Goal: Obtain resource: Download file/media

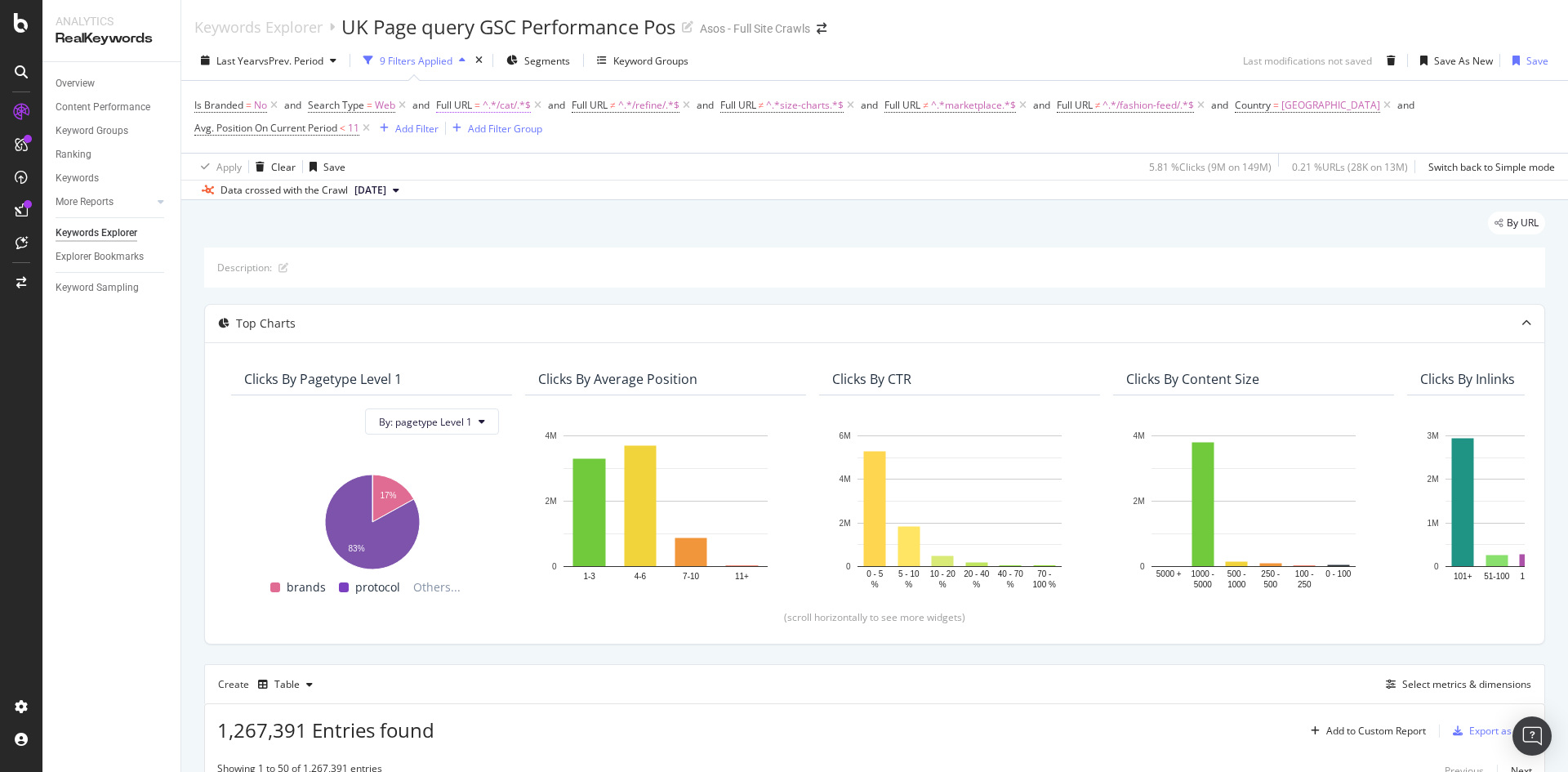
click at [482, 108] on span "Full URL = ^.*/cat/.*$" at bounding box center [484, 105] width 95 height 15
click at [901, 217] on div "By URL" at bounding box center [875, 229] width 1341 height 36
click at [647, 107] on span "^.*/refine/.*$" at bounding box center [648, 105] width 61 height 23
click at [908, 148] on div "Is Branded = No and Search Type = Web and Full URL = ^.*/cat/.*$ and Full URL ≠…" at bounding box center [875, 117] width 1361 height 72
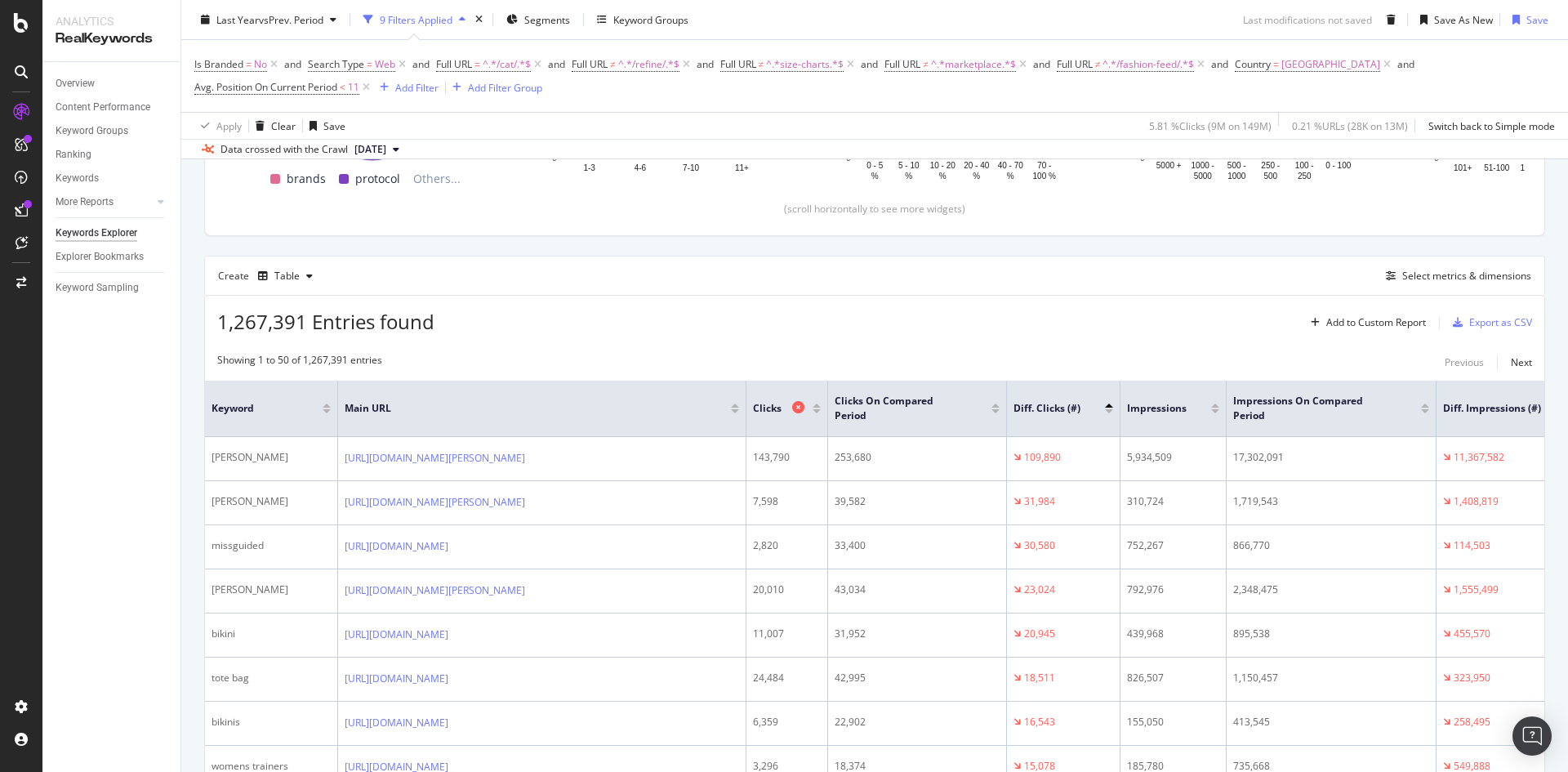
click at [771, 400] on div "Clicks" at bounding box center [783, 408] width 59 height 16
click at [788, 418] on th "Clicks" at bounding box center [786, 409] width 81 height 57
click at [815, 407] on div at bounding box center [816, 406] width 8 height 4
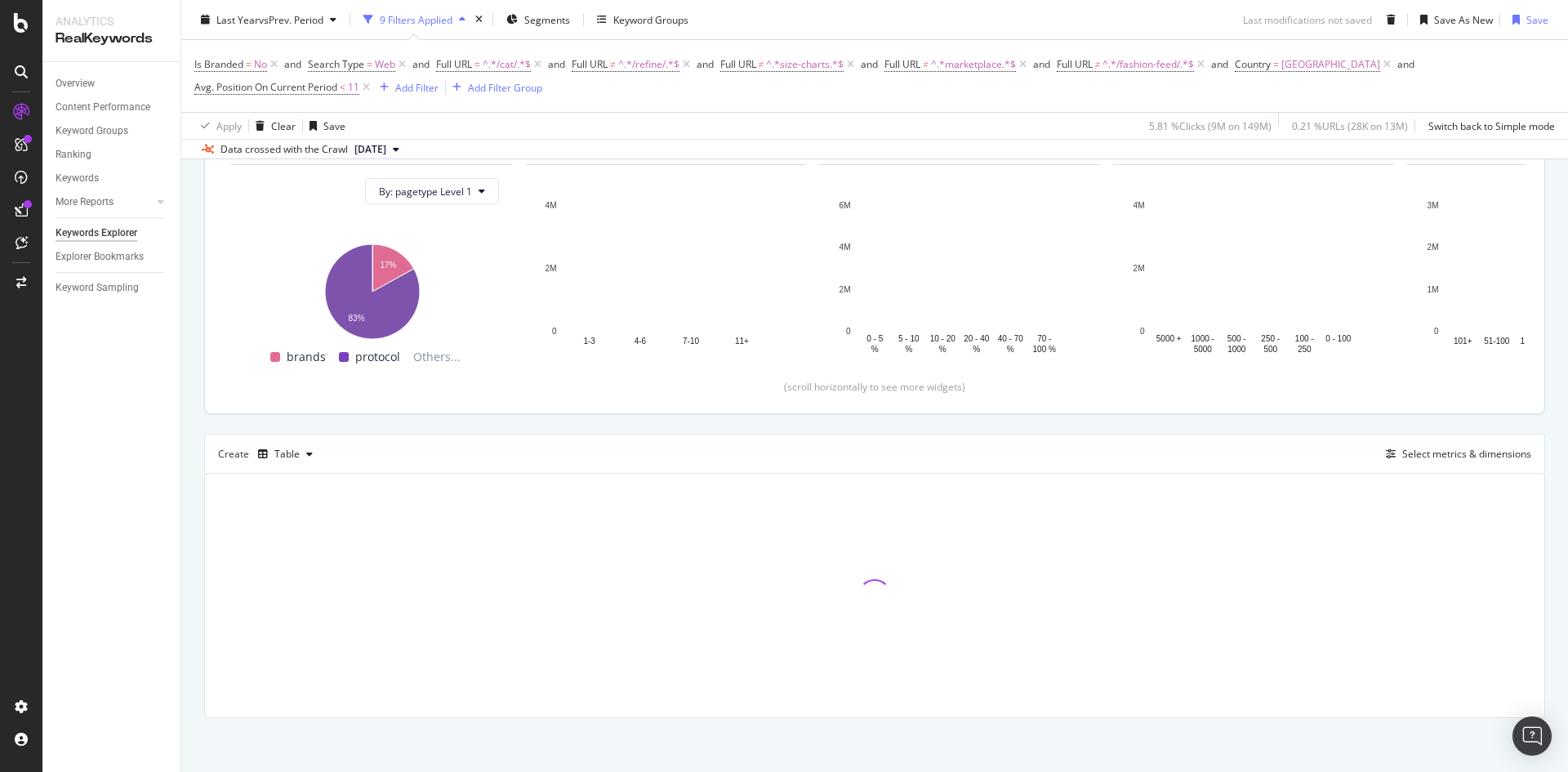
scroll to position [234, 0]
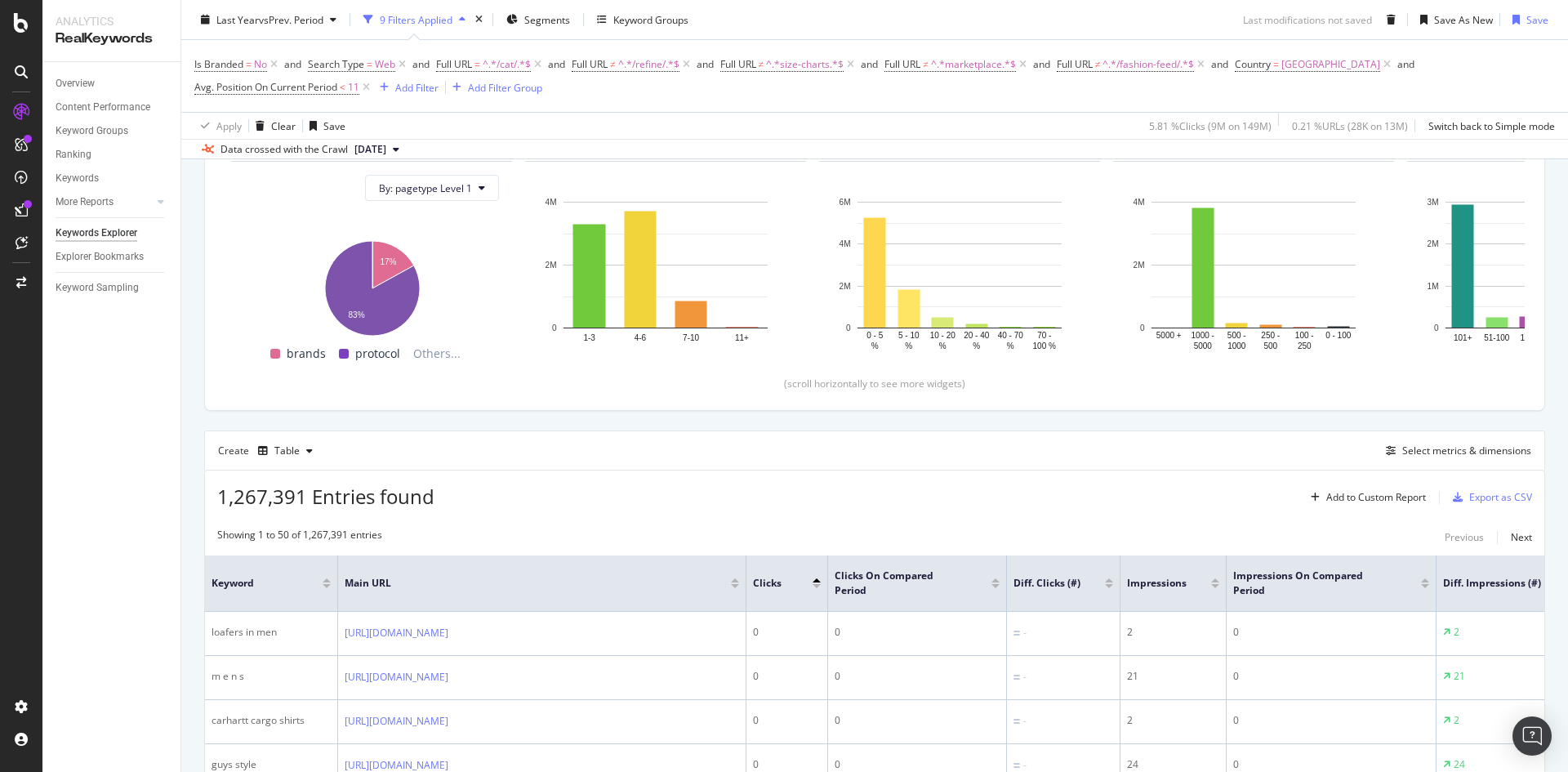
click at [815, 582] on div at bounding box center [816, 580] width 8 height 4
click at [816, 587] on div at bounding box center [816, 586] width 8 height 4
click at [1501, 496] on div "Export as CSV" at bounding box center [1500, 497] width 63 height 14
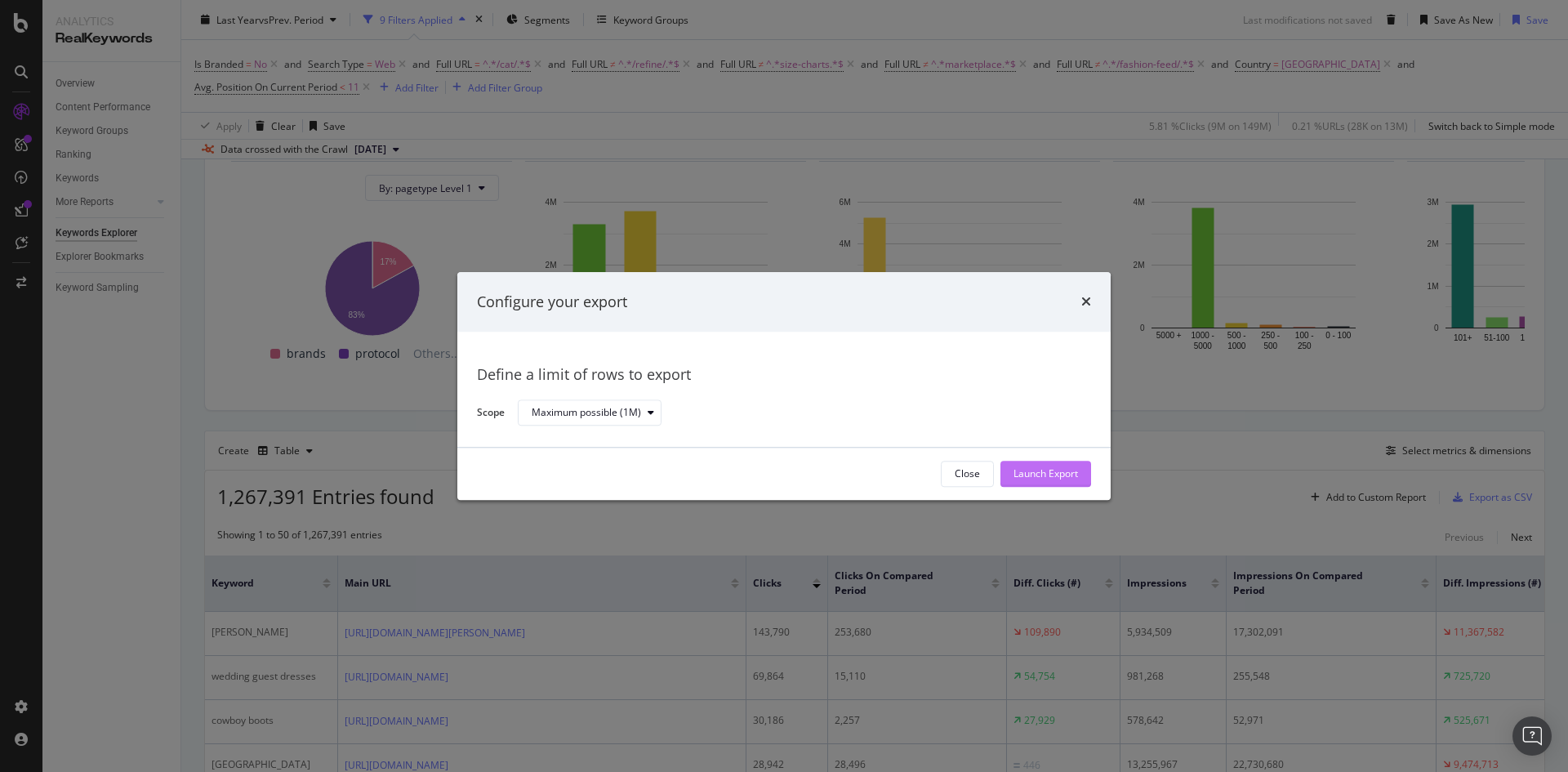
click at [1031, 470] on div "Launch Export" at bounding box center [1046, 474] width 65 height 14
